Goal: Task Accomplishment & Management: Complete application form

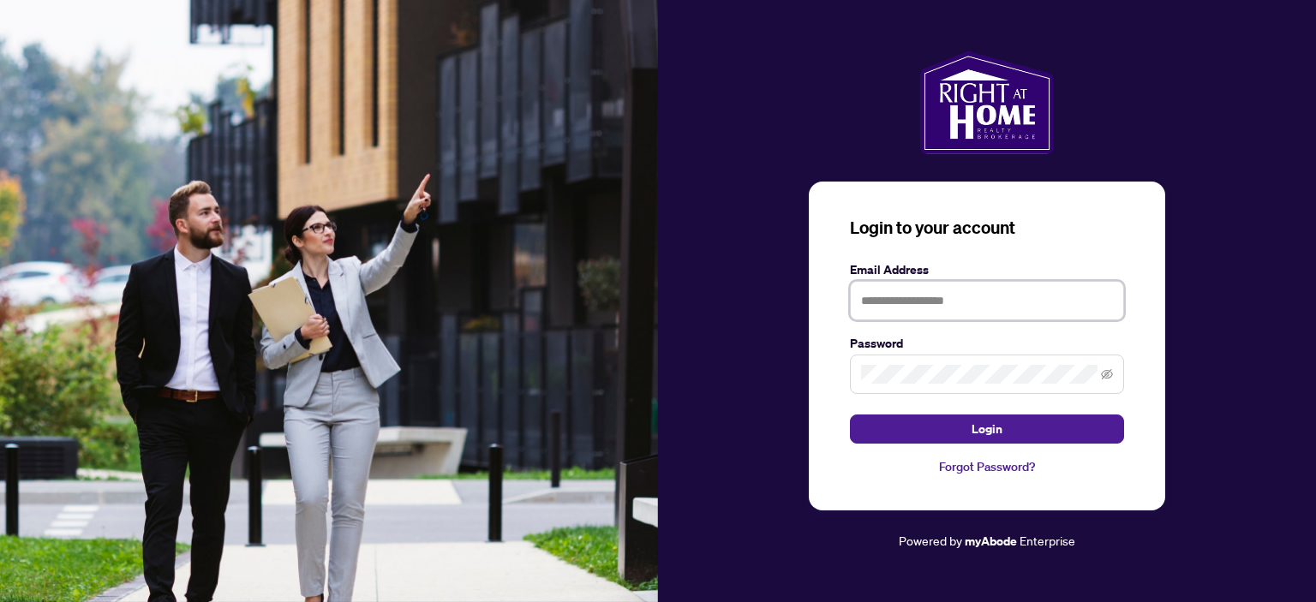
click at [884, 304] on input "text" at bounding box center [987, 300] width 274 height 39
type input "**********"
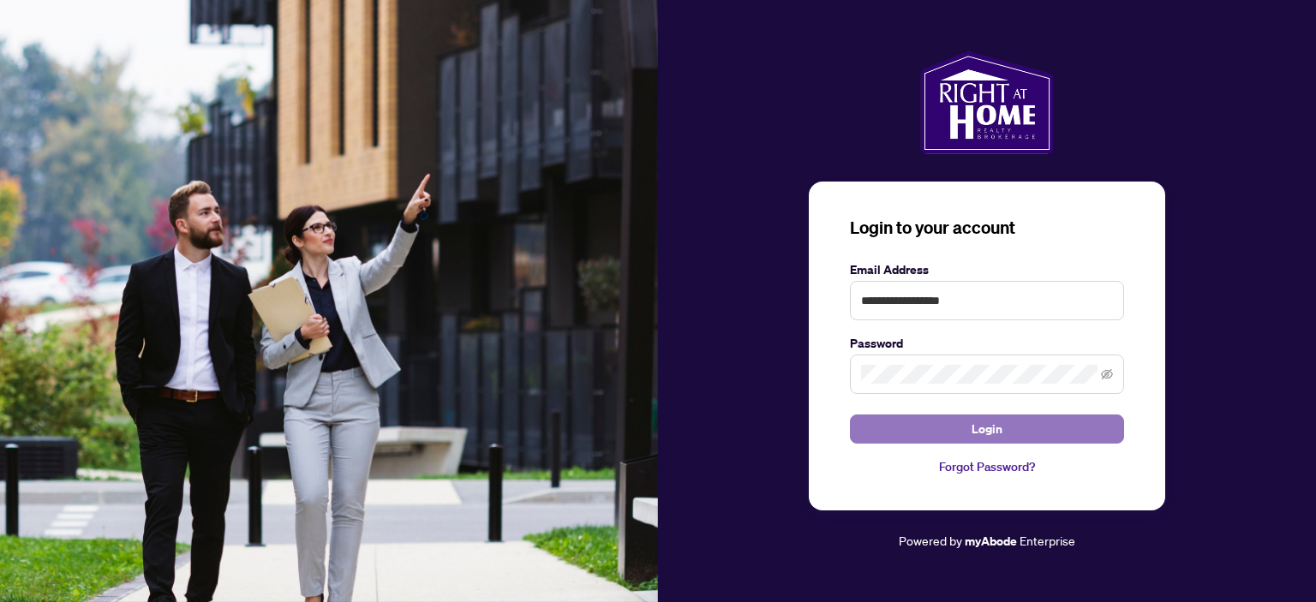
click at [984, 433] on span "Login" at bounding box center [986, 428] width 31 height 27
click at [963, 428] on button "Login" at bounding box center [987, 429] width 274 height 29
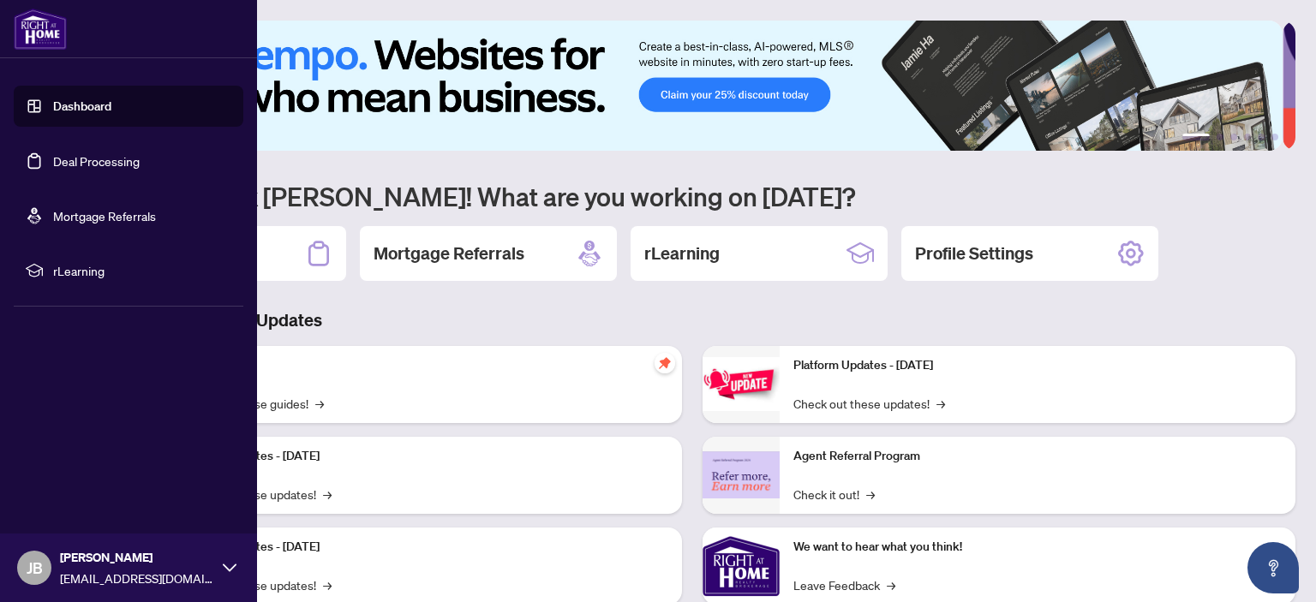
click at [73, 161] on link "Deal Processing" at bounding box center [96, 160] width 87 height 15
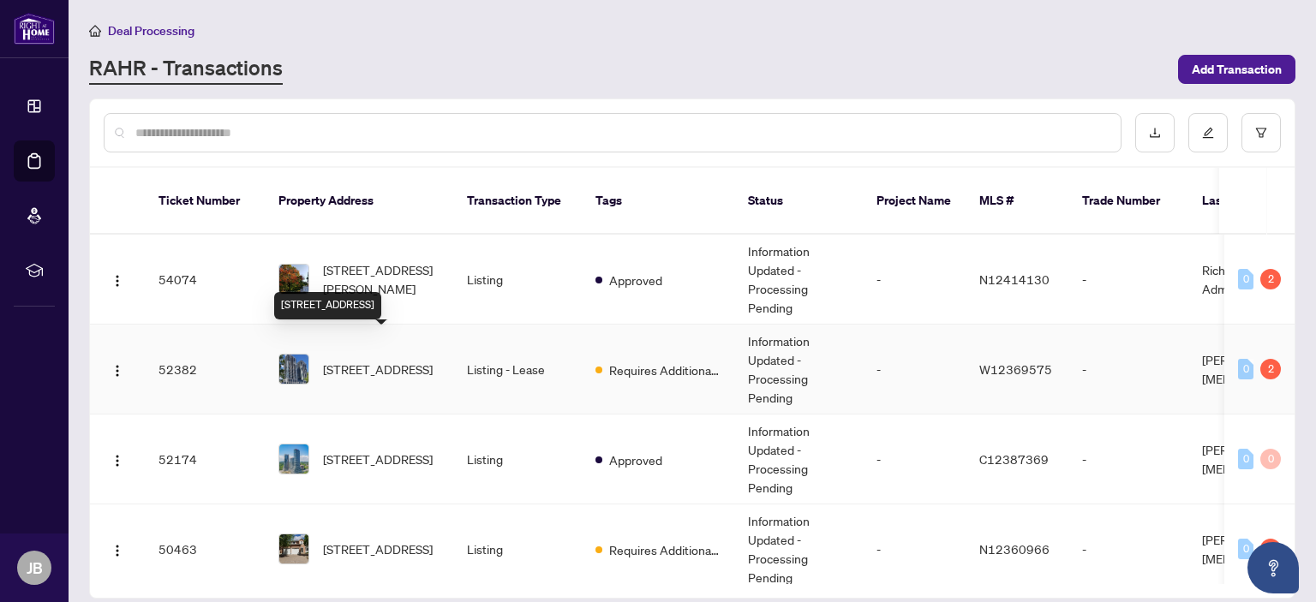
click at [370, 360] on span "[STREET_ADDRESS]" at bounding box center [378, 369] width 110 height 19
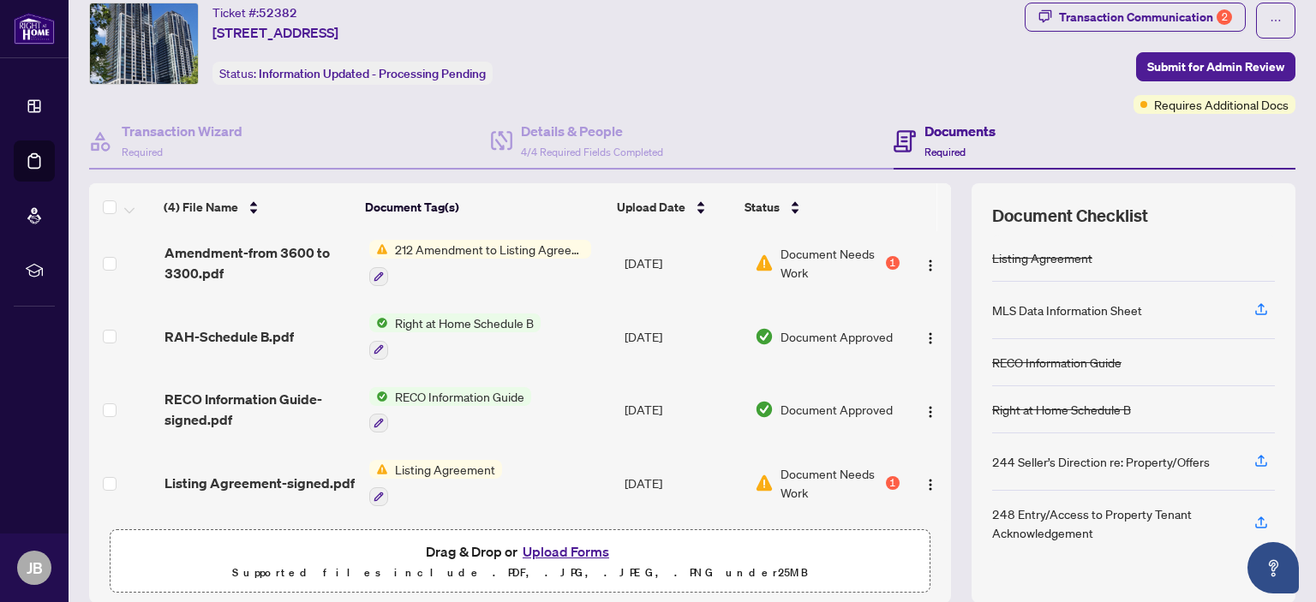
scroll to position [114, 0]
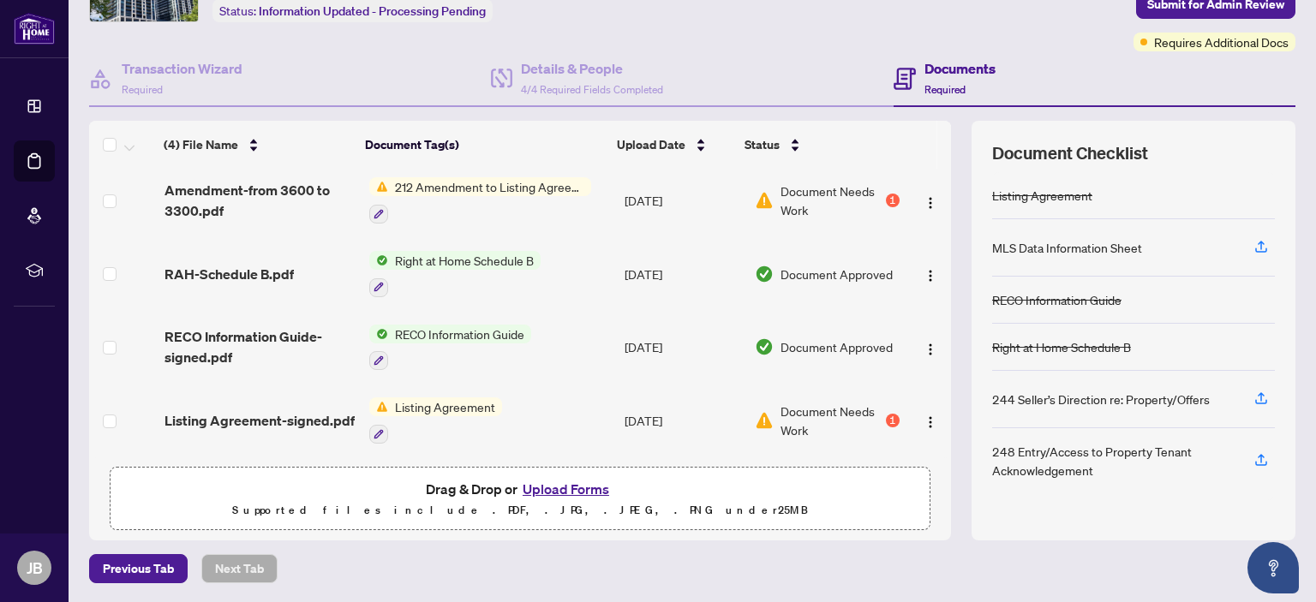
click at [570, 484] on button "Upload Forms" at bounding box center [565, 489] width 97 height 22
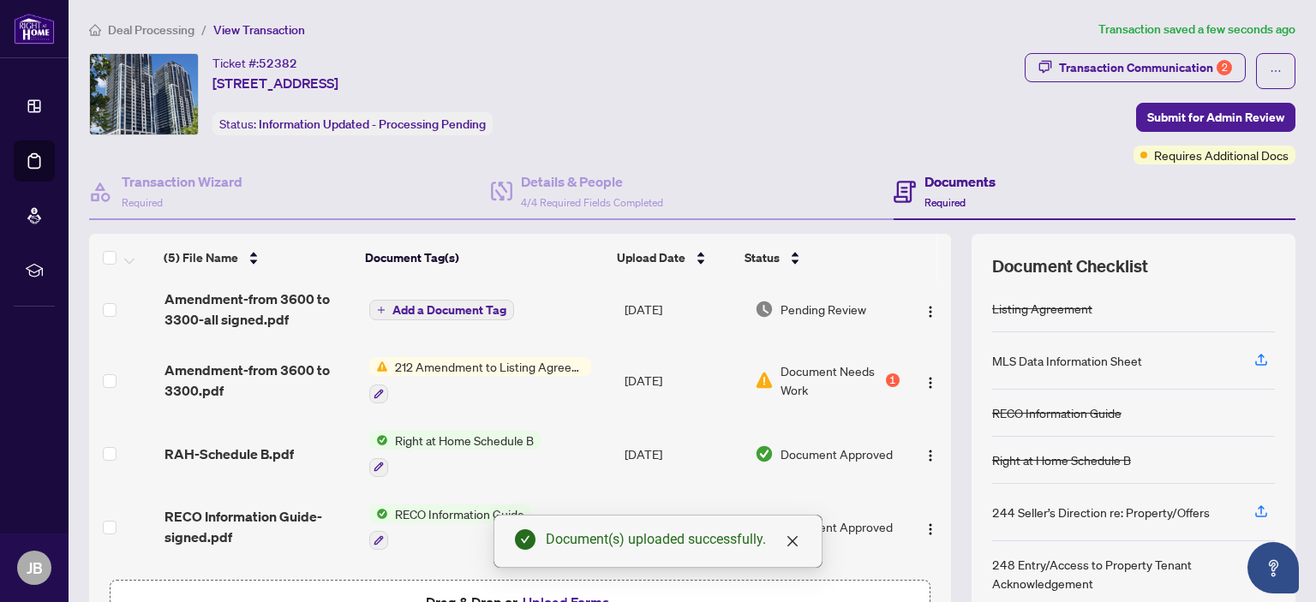
scroll to position [0, 0]
click at [1206, 119] on span "Submit for Admin Review" at bounding box center [1215, 118] width 137 height 27
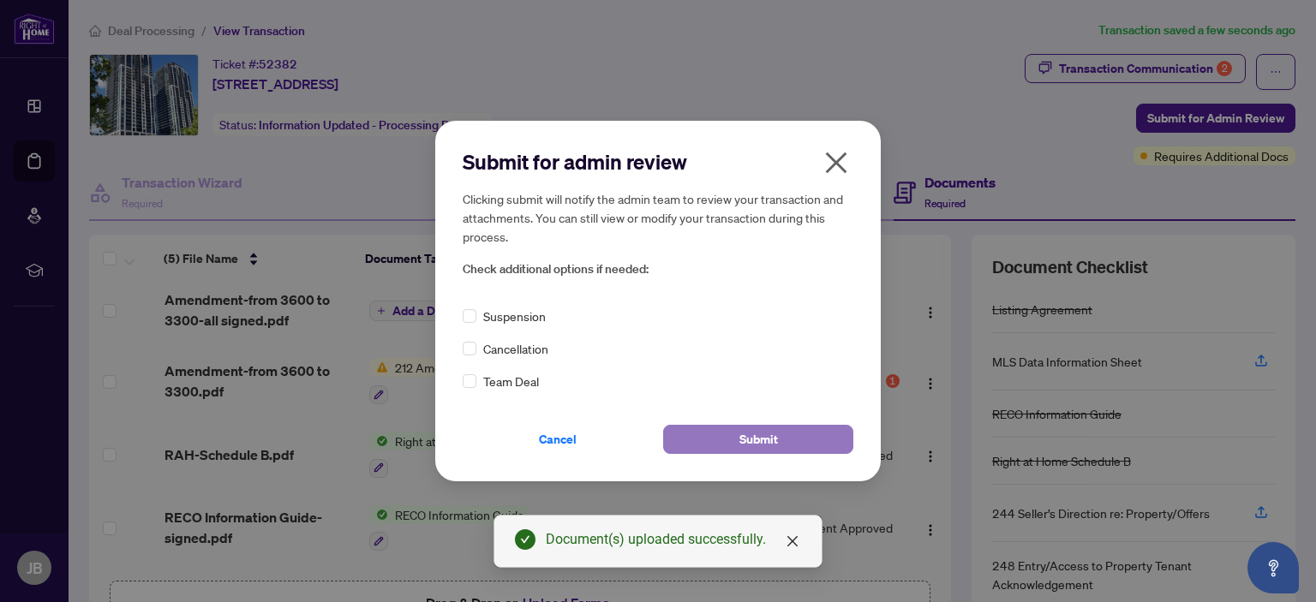
click at [762, 439] on span "Submit" at bounding box center [758, 439] width 39 height 27
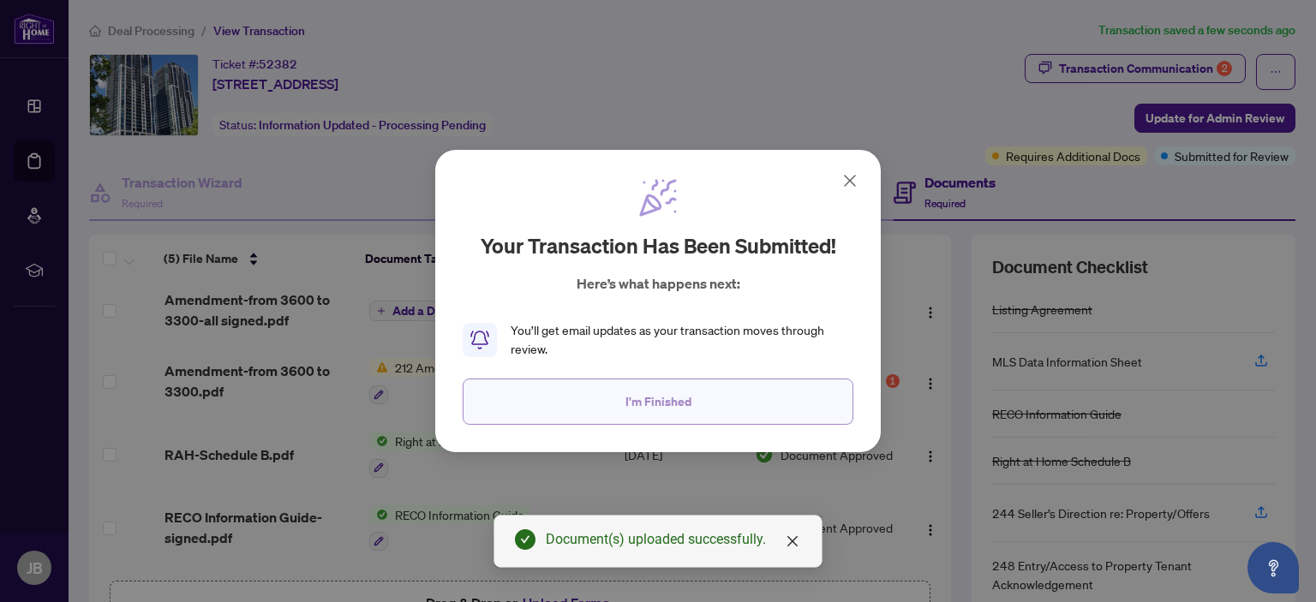
click at [675, 407] on span "I'm Finished" at bounding box center [658, 401] width 66 height 27
